Goal: Information Seeking & Learning: Learn about a topic

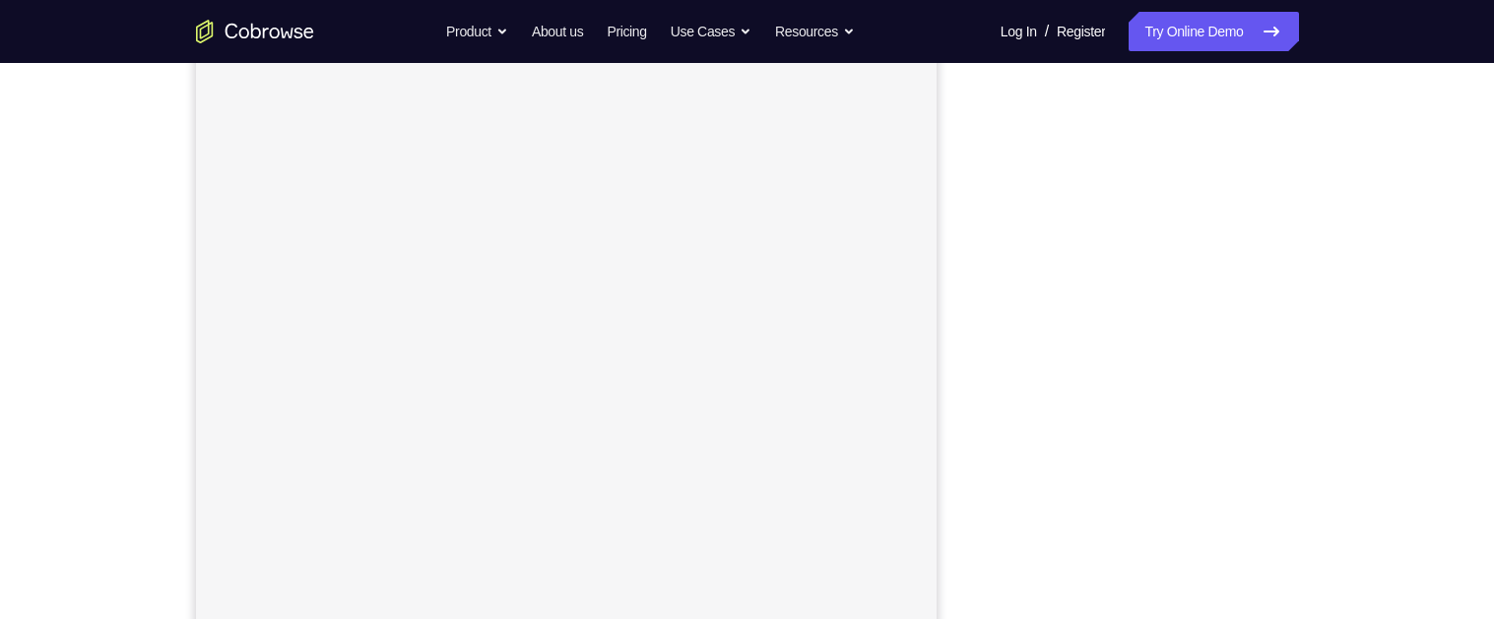
scroll to position [274, 0]
click at [1323, 331] on div "Your Support Agent Your Customer Web iOS Android Next Steps We’d be happy to gi…" at bounding box center [747, 438] width 1261 height 1299
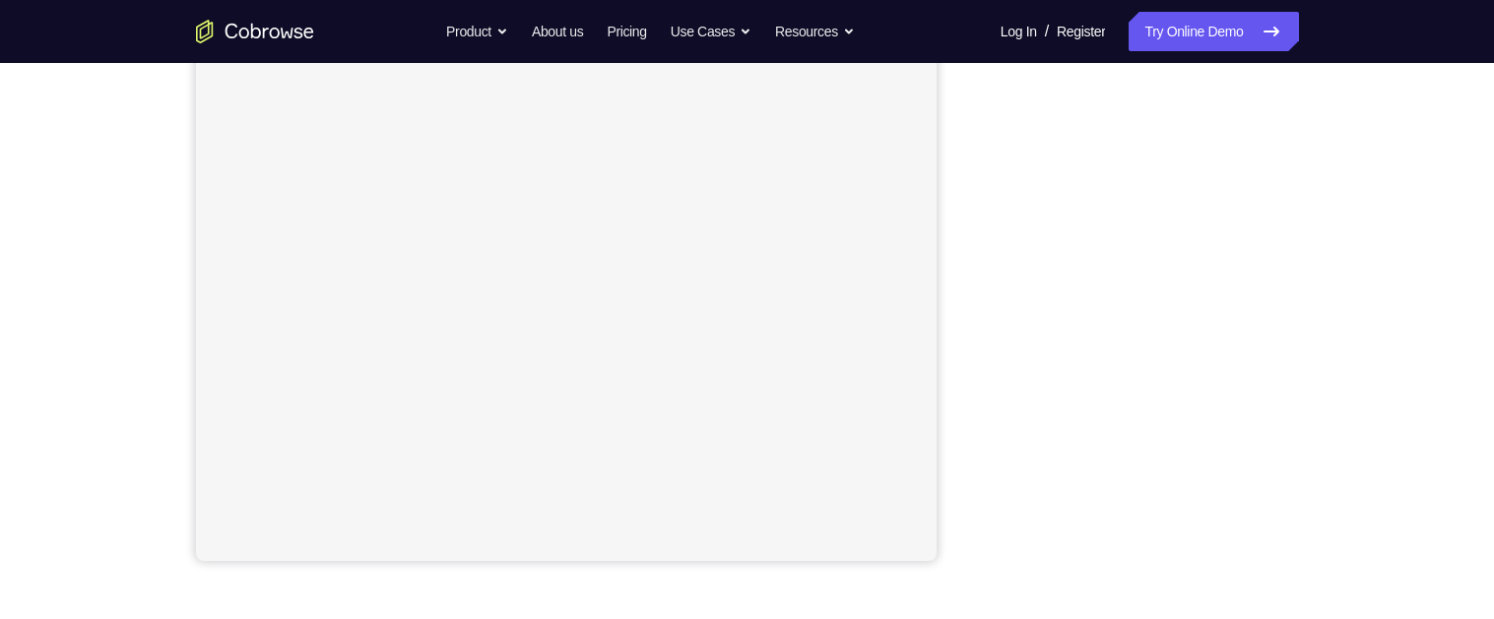
scroll to position [352, 0]
click at [1421, 381] on div "Your Support Agent Your Customer Web iOS Android Next Steps We’d be happy to gi…" at bounding box center [747, 360] width 1494 height 1299
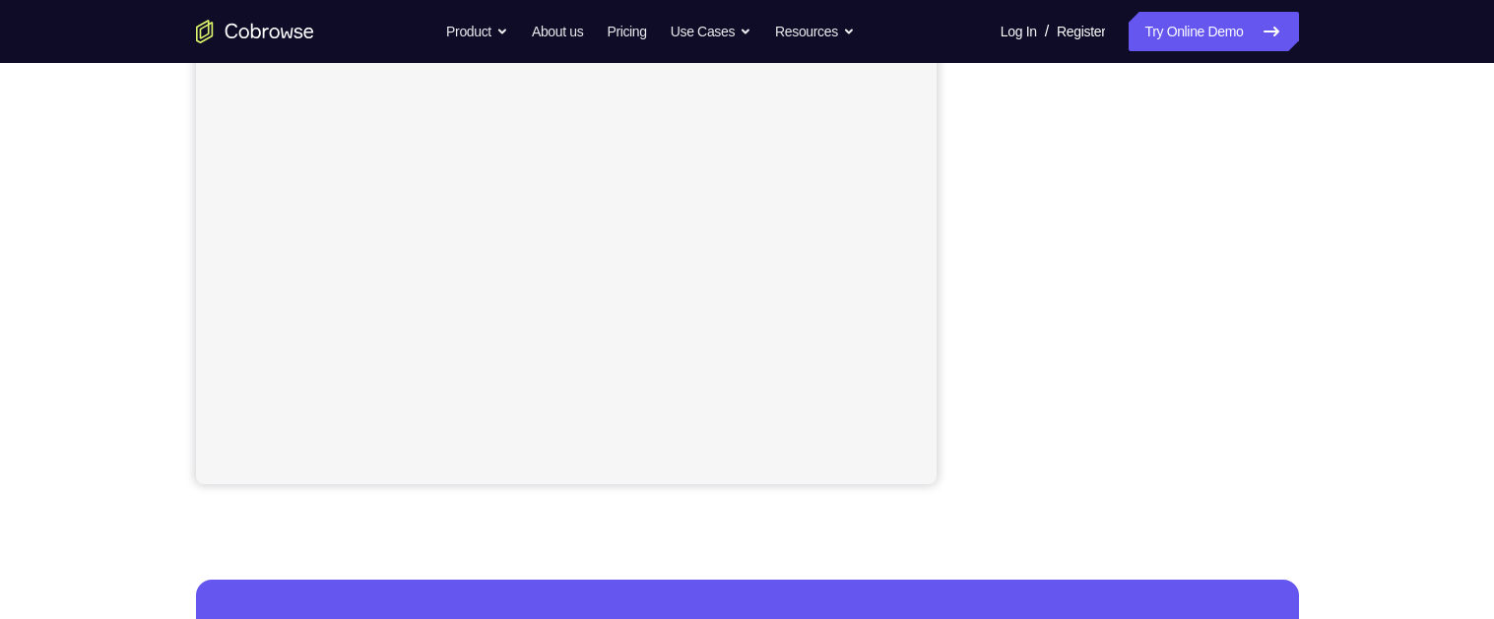
scroll to position [440, 0]
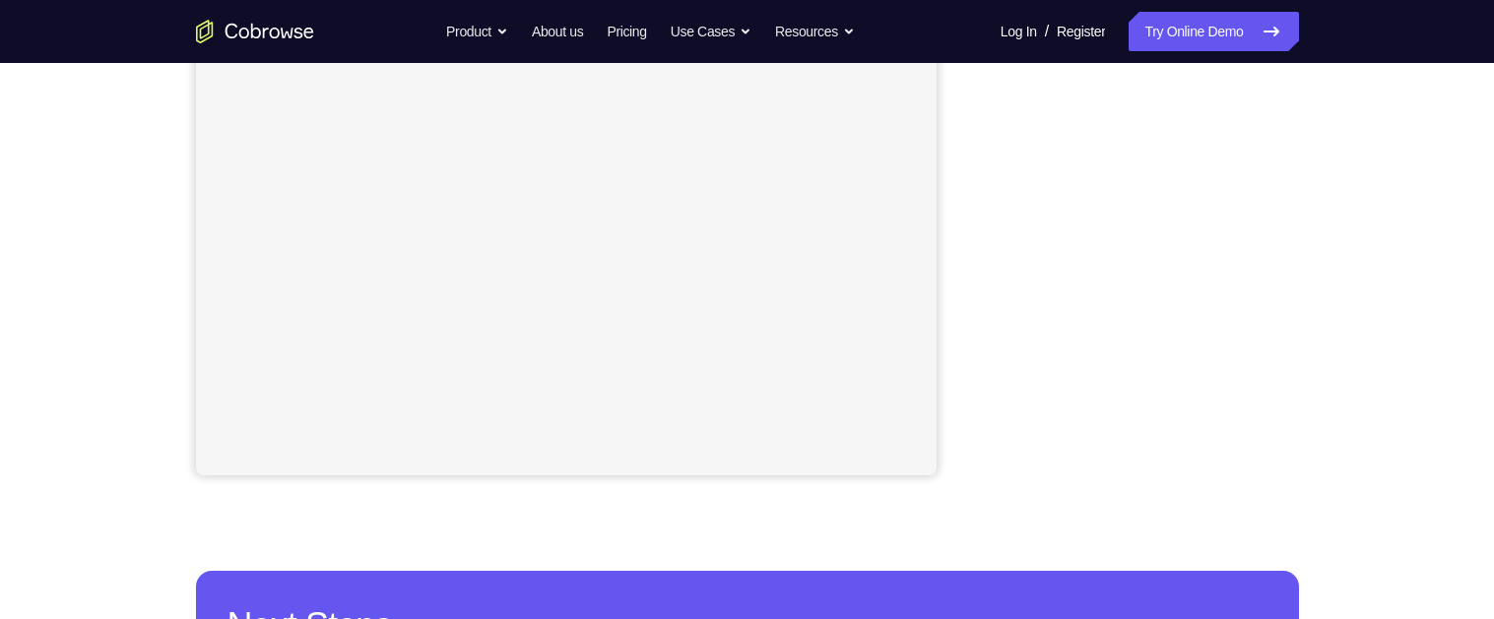
click at [1475, 275] on div "Your Support Agent Your Customer Web iOS Android Next Steps We’d be happy to gi…" at bounding box center [747, 272] width 1494 height 1299
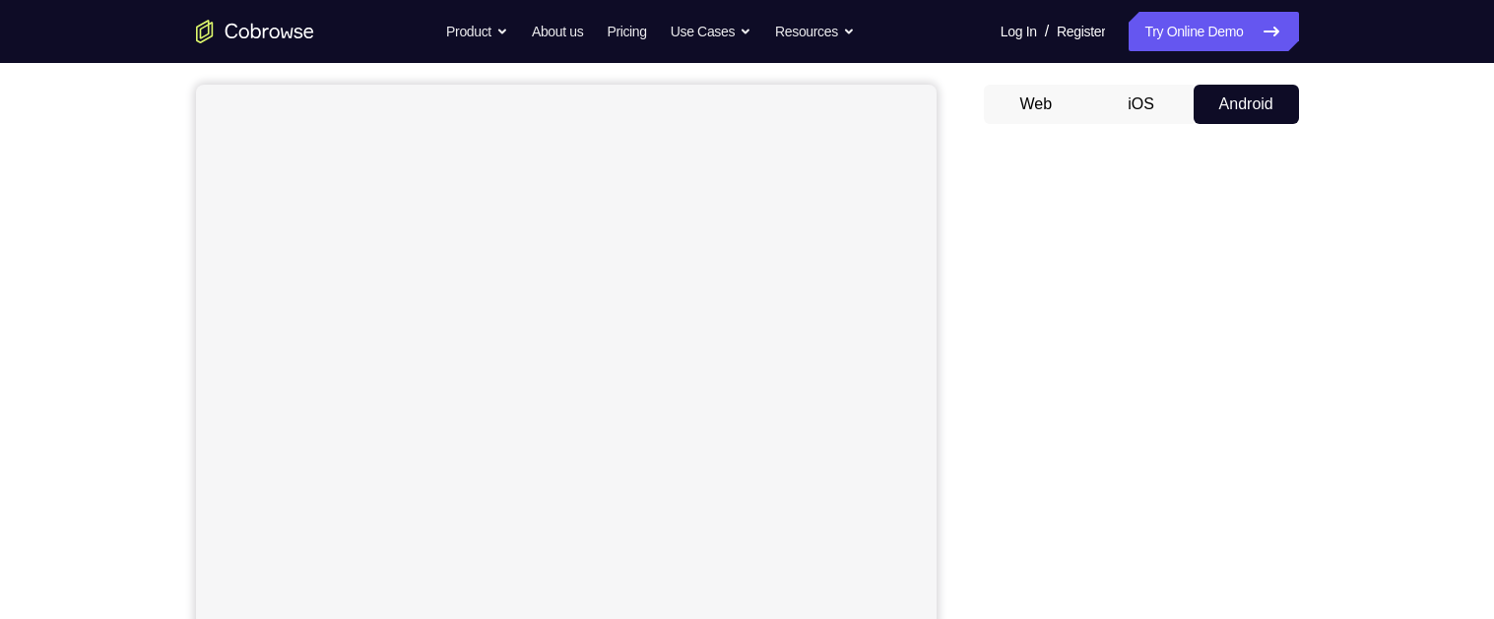
scroll to position [355, 0]
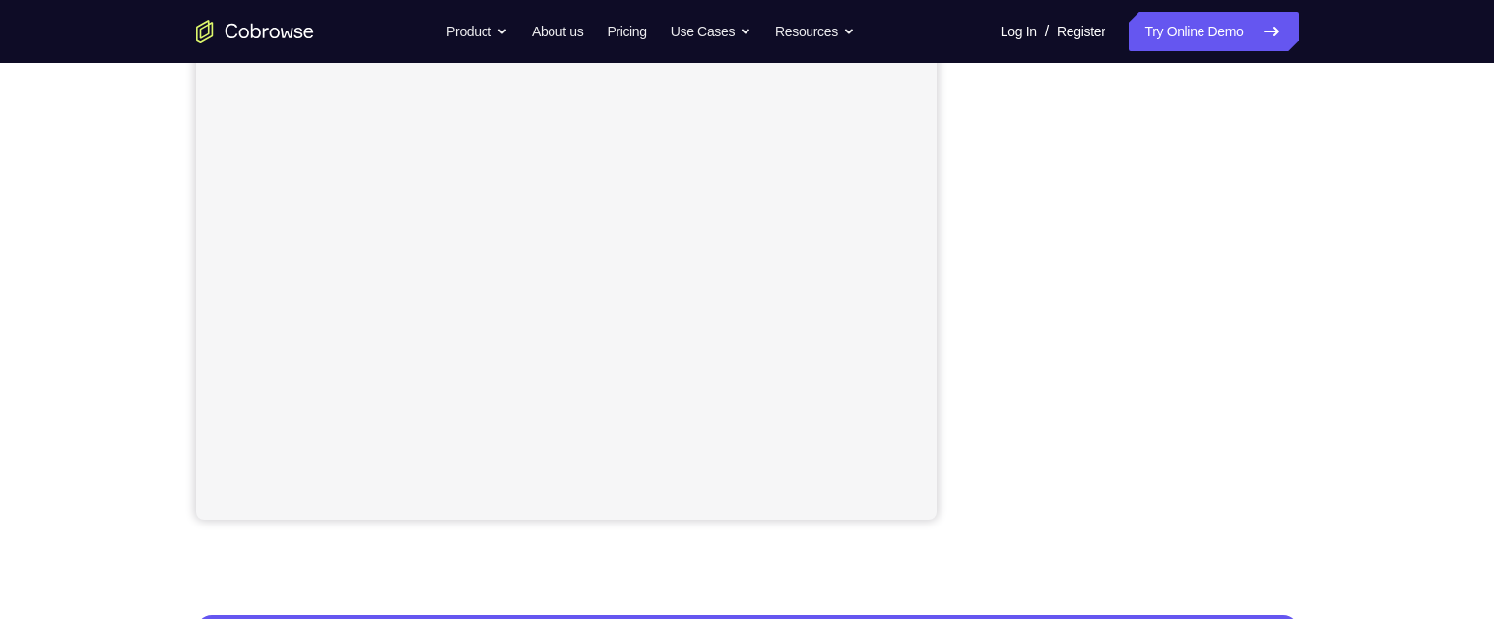
scroll to position [417, 0]
